Goal: Communication & Community: Answer question/provide support

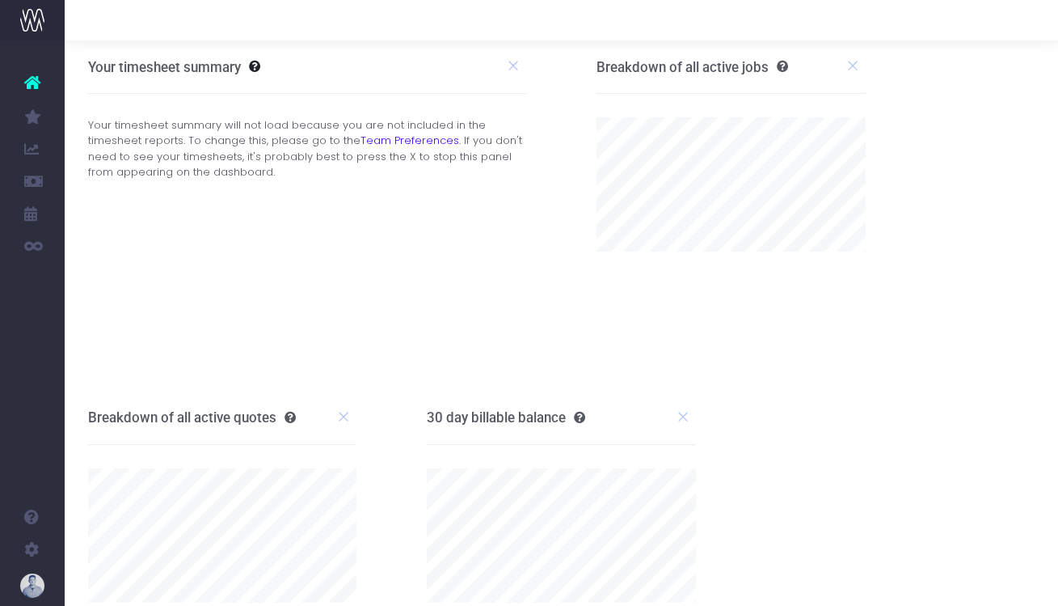
click at [560, 310] on div "Your timesheet summary Your timesheet summary will not load because you are not…" at bounding box center [307, 215] width 509 height 351
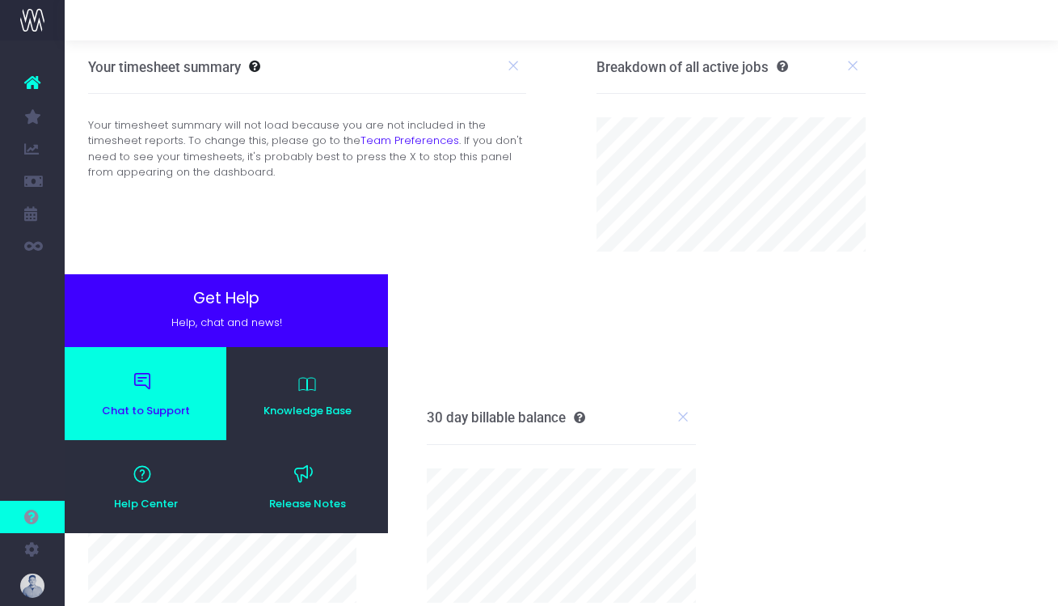
click at [150, 398] on link "Chat to Support" at bounding box center [146, 393] width 162 height 93
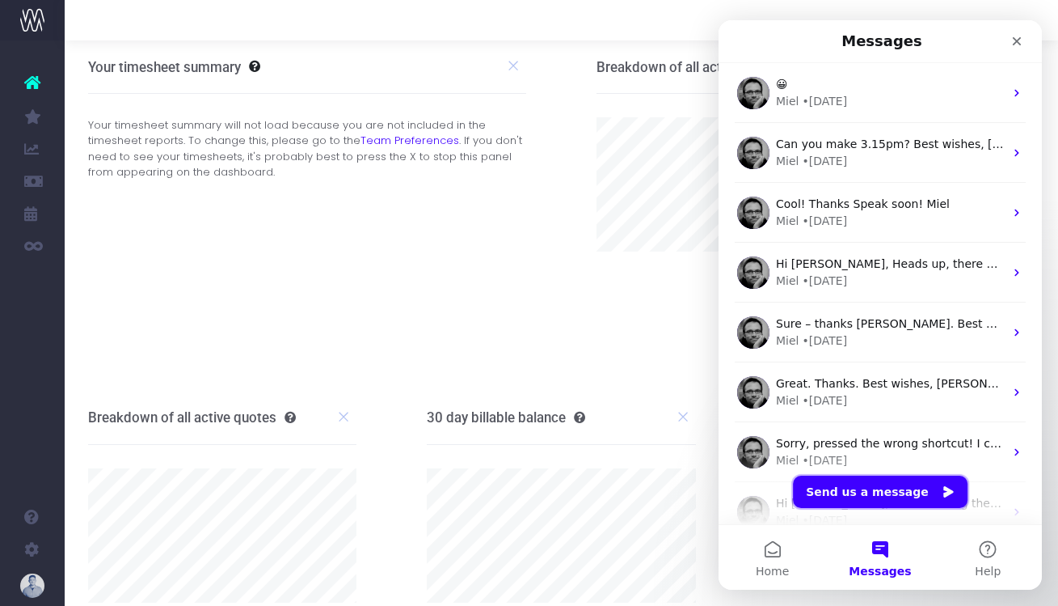
click at [889, 492] on button "Send us a message" at bounding box center [880, 491] width 175 height 32
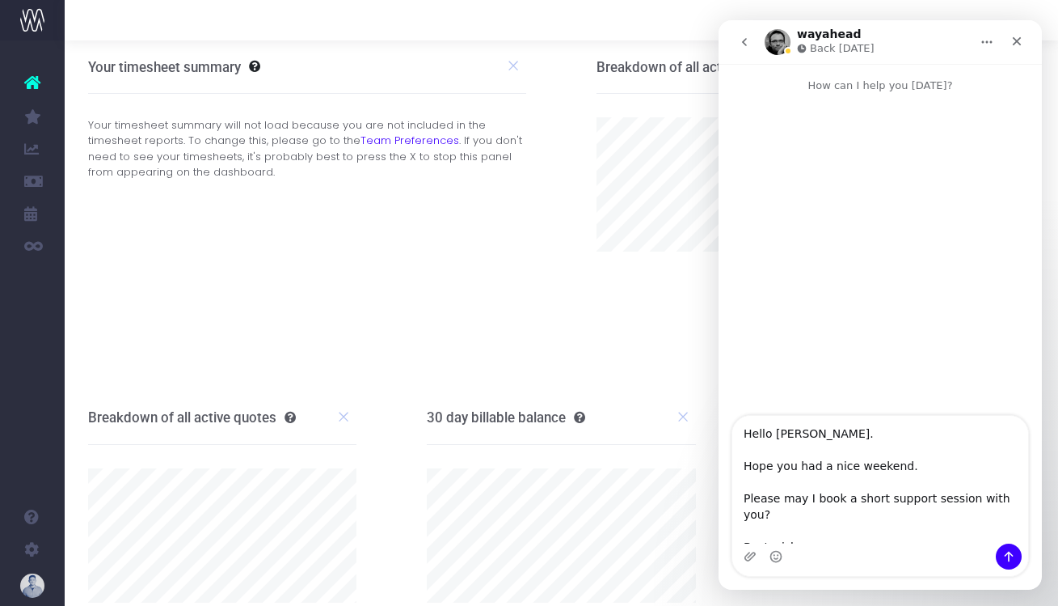
scroll to position [10, 0]
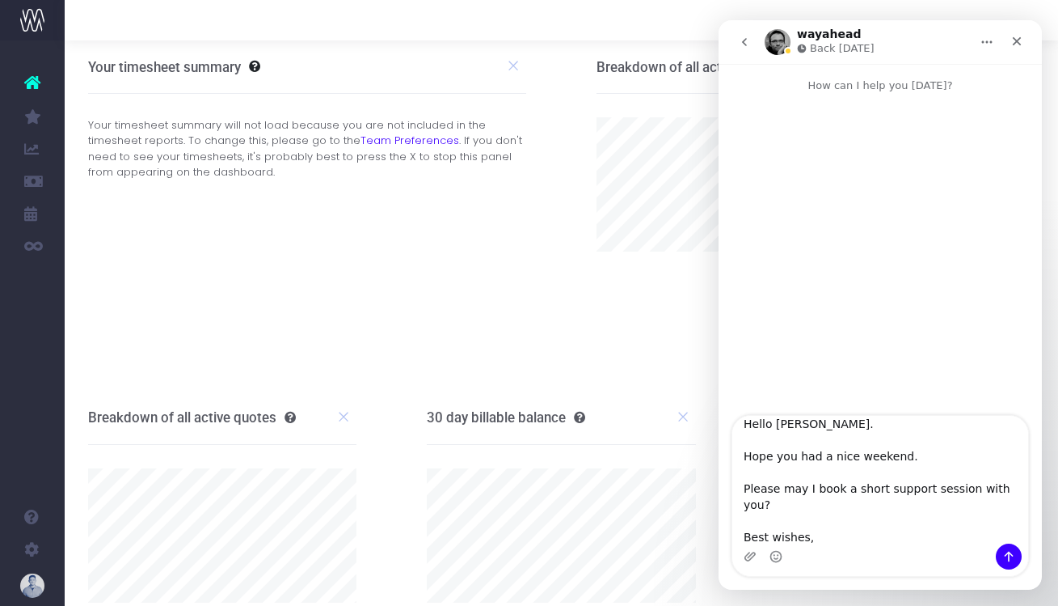
type textarea "Hello [PERSON_NAME]. Hope you had a nice weekend. Please may I book a short sup…"
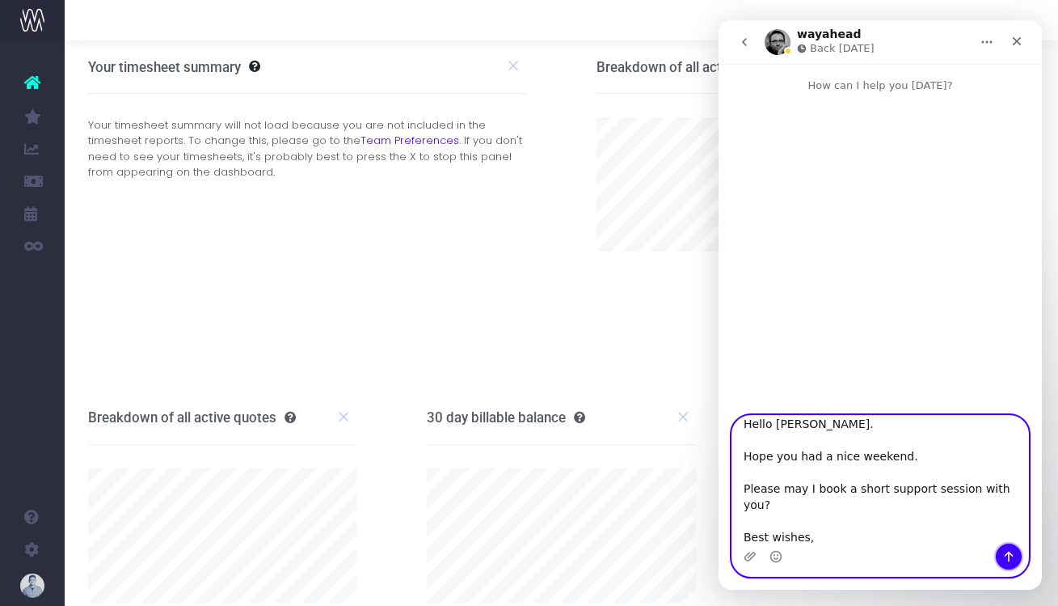
click at [1011, 562] on icon "Send a message…" at bounding box center [1009, 556] width 13 height 13
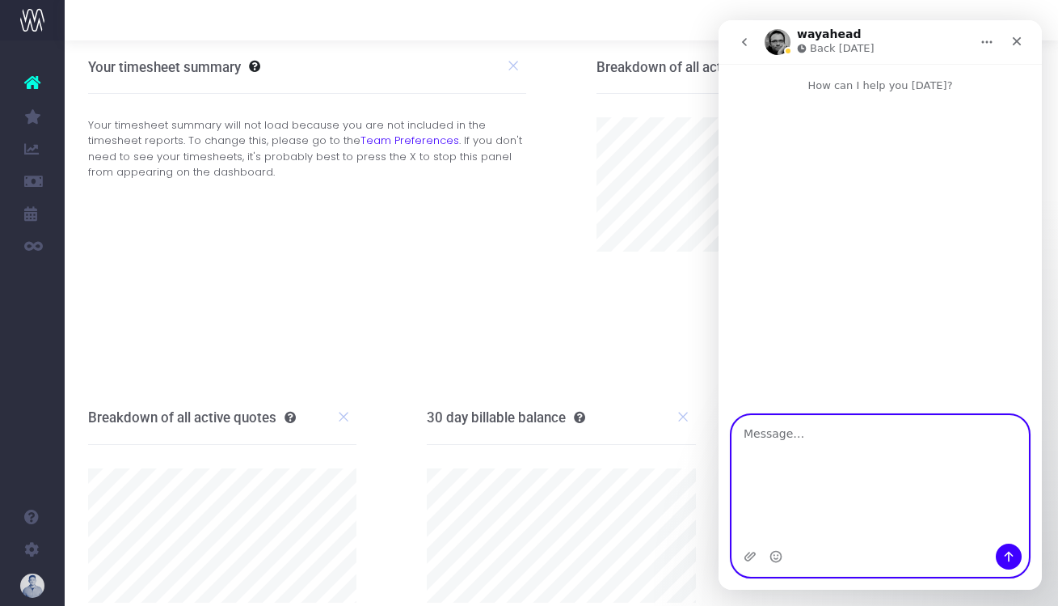
scroll to position [0, 0]
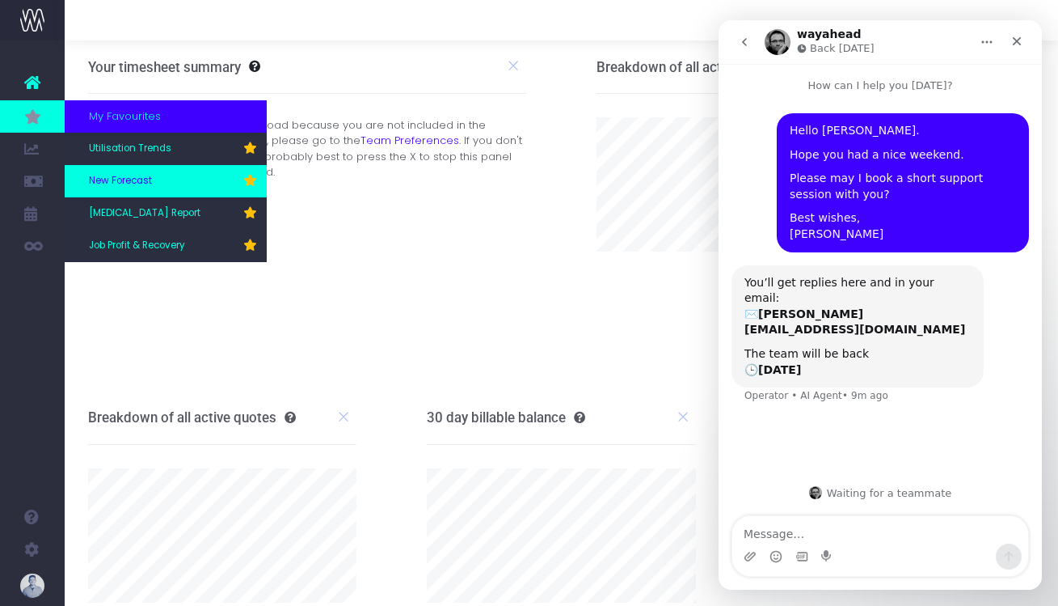
click at [175, 192] on link "New Forecast" at bounding box center [166, 181] width 202 height 32
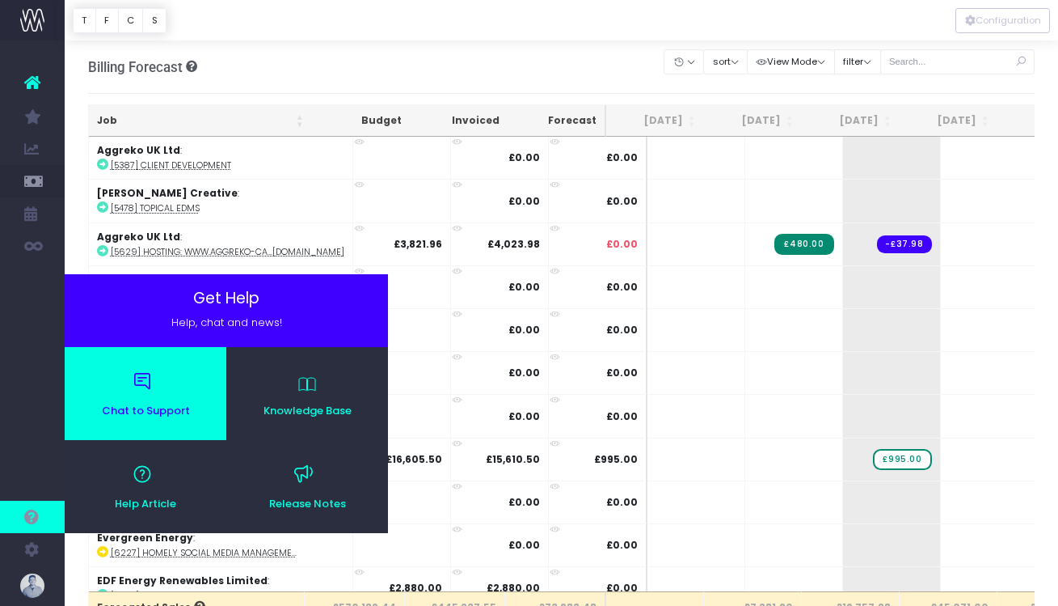
click at [140, 412] on span "Chat to Support" at bounding box center [146, 410] width 146 height 11
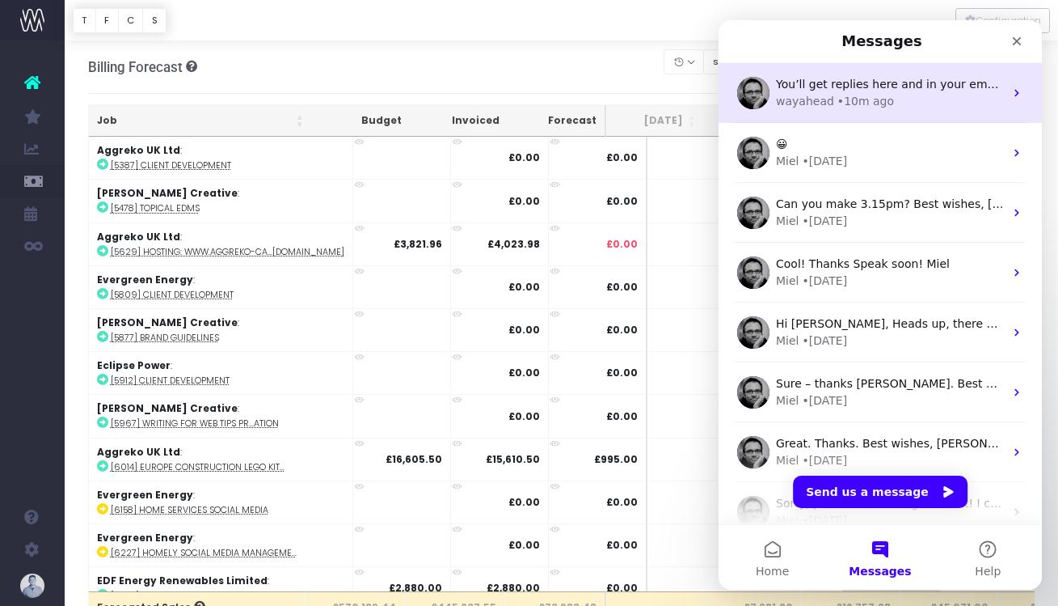
click at [896, 100] on div "wayahead • 10m ago" at bounding box center [890, 101] width 228 height 17
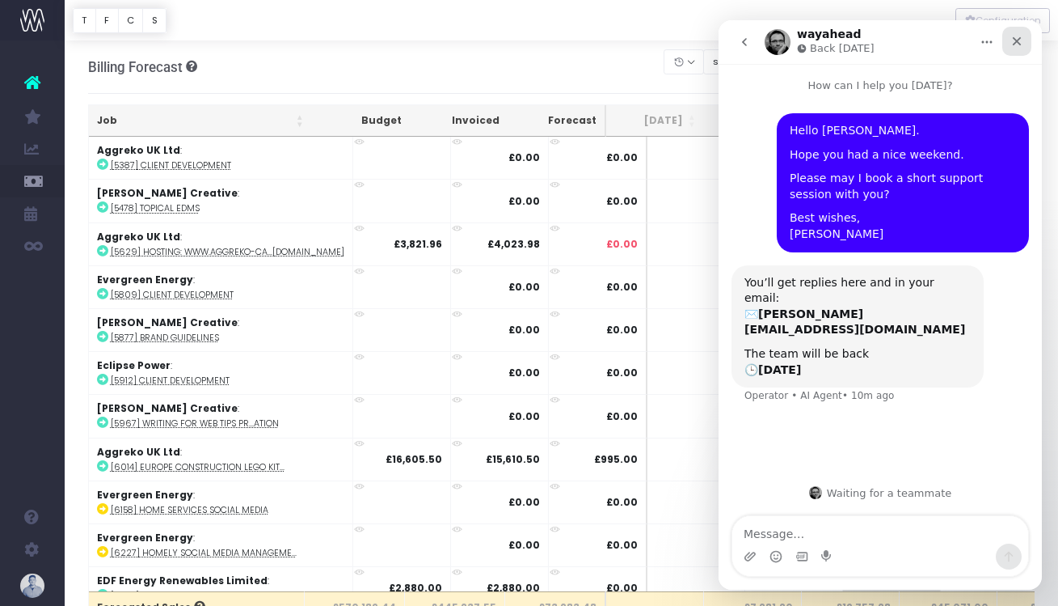
click at [1025, 42] on div "Close" at bounding box center [1017, 41] width 29 height 29
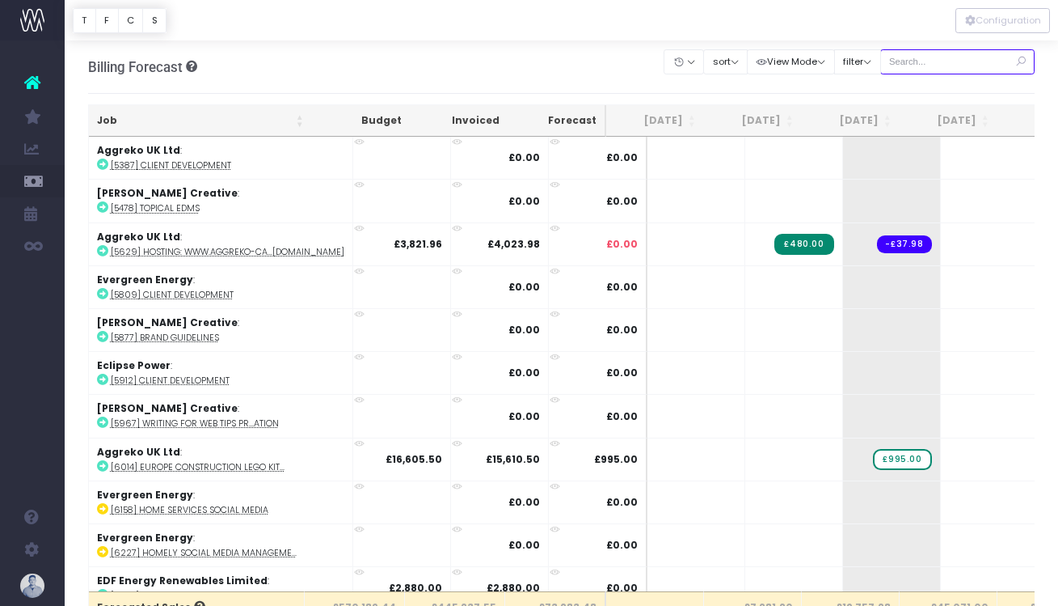
click at [906, 59] on input "text" at bounding box center [958, 61] width 155 height 25
type input "confirmed"
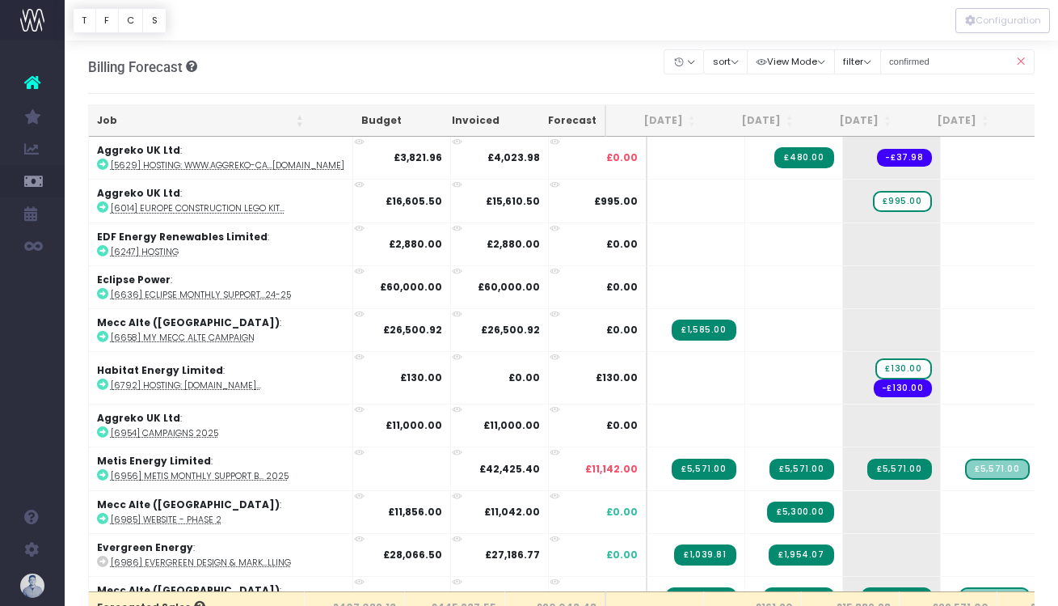
click at [120, 120] on th "Job" at bounding box center [200, 121] width 223 height 32
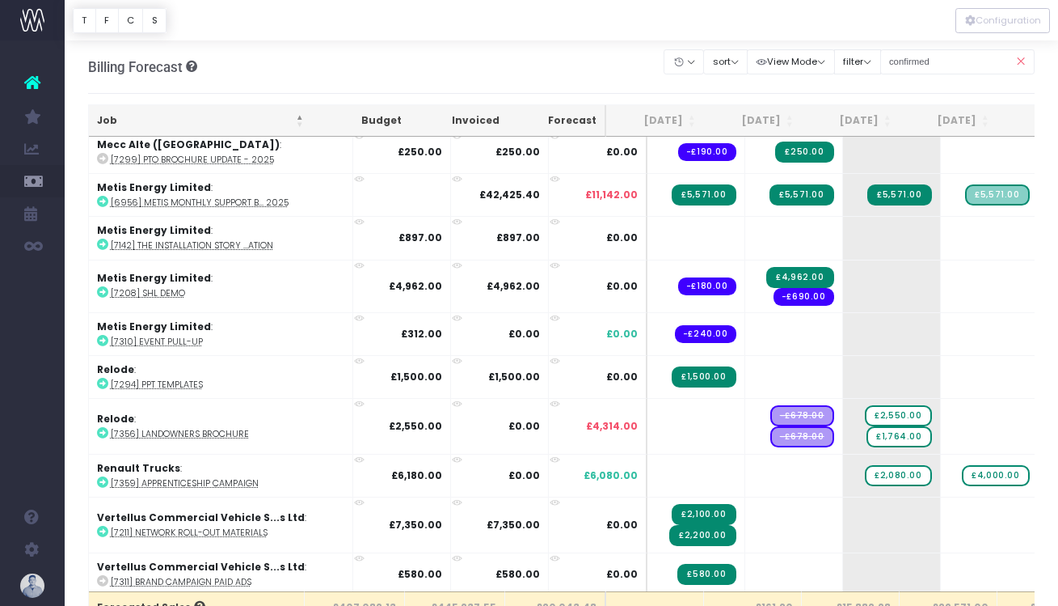
scroll to position [2195, 0]
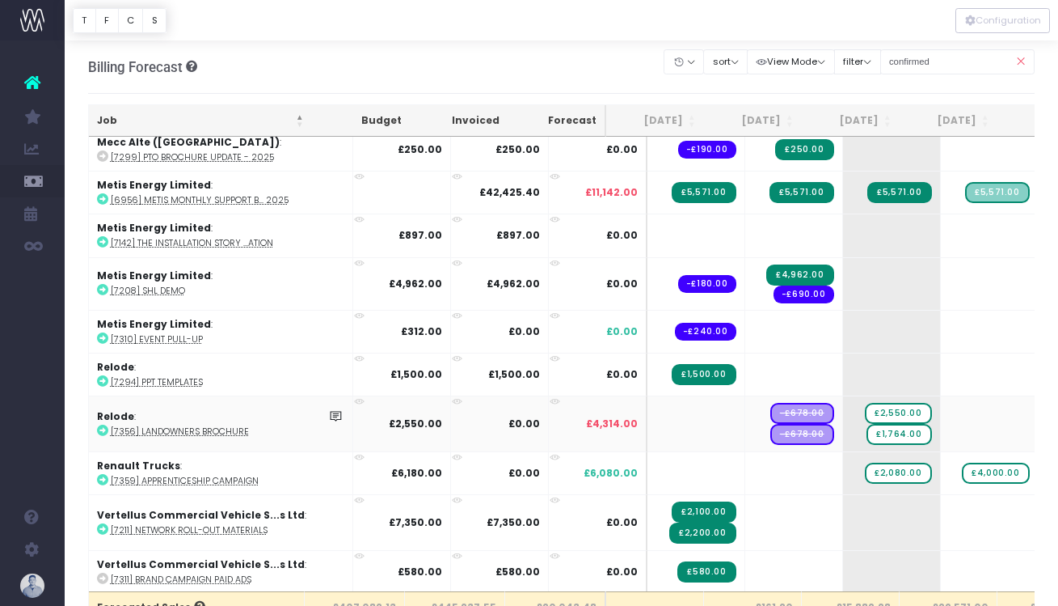
click at [213, 425] on abbr "[7356] Landowners Brochure" at bounding box center [180, 431] width 138 height 12
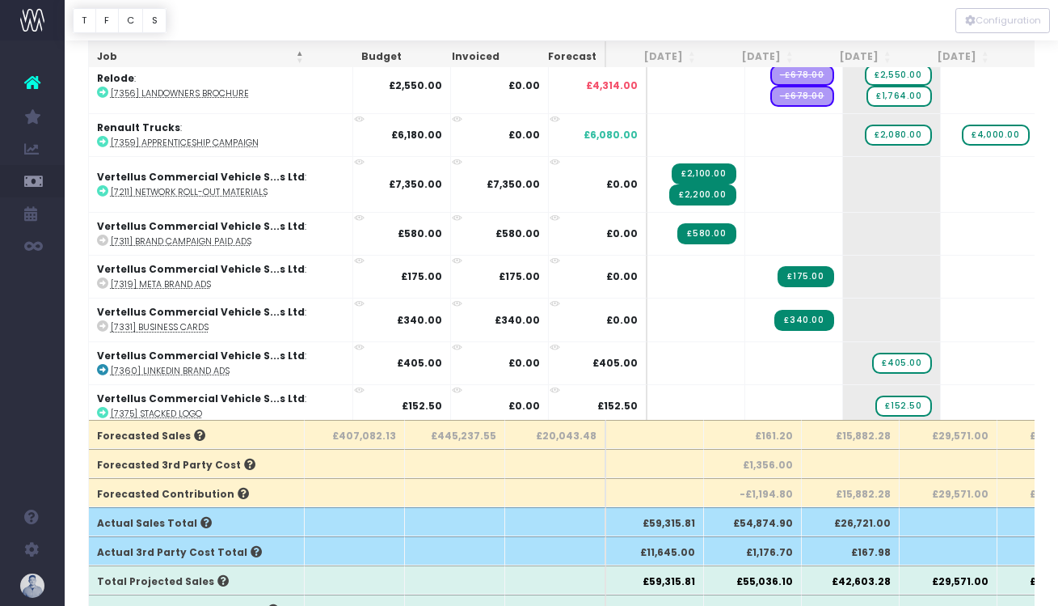
scroll to position [205, 0]
